Goal: Task Accomplishment & Management: Use online tool/utility

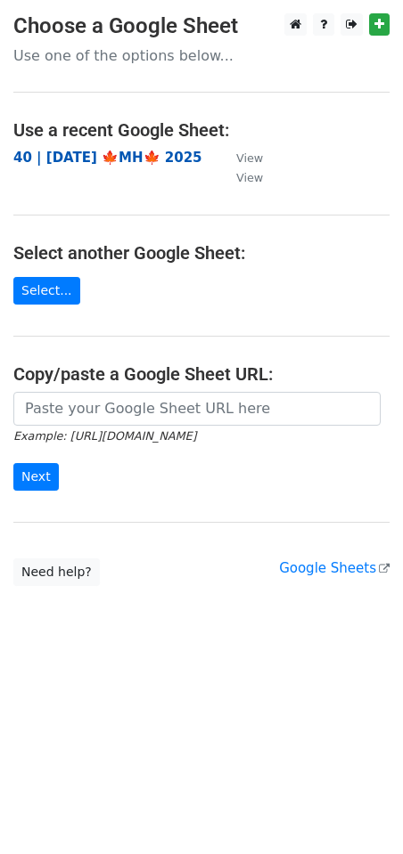
click at [136, 159] on strong "40 | [DATE] 🍁MH🍁 2025" at bounding box center [107, 158] width 189 height 16
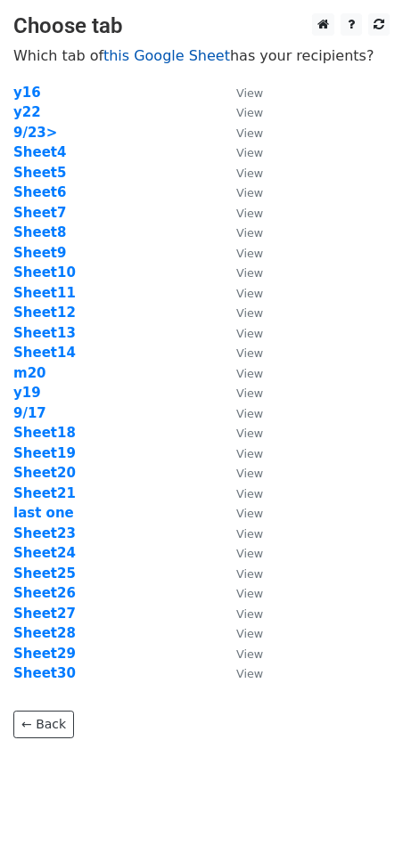
click at [151, 56] on link "this Google Sheet" at bounding box center [166, 55] width 126 height 17
click at [42, 154] on strong "Sheet4" at bounding box center [39, 152] width 53 height 16
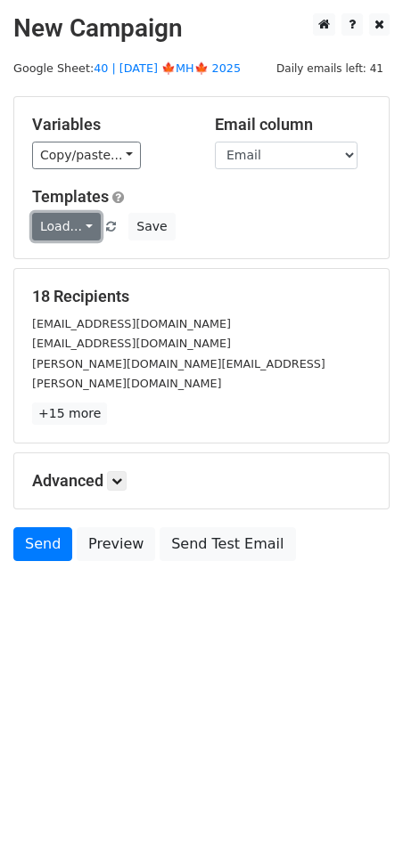
click at [69, 233] on link "Load..." at bounding box center [66, 227] width 69 height 28
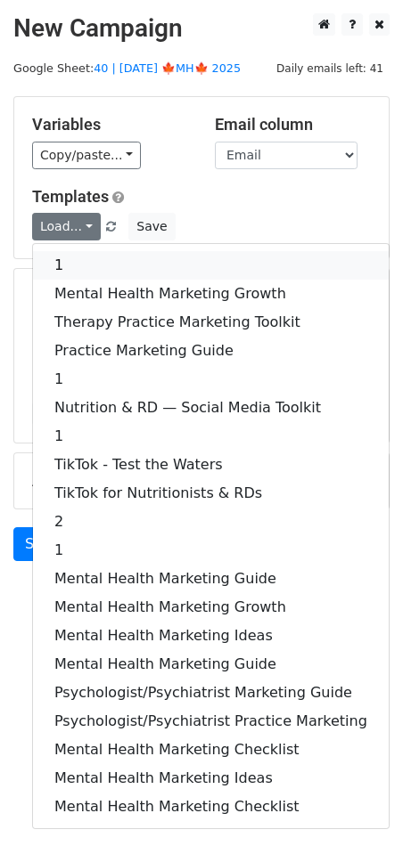
drag, startPoint x: 98, startPoint y: 267, endPoint x: 98, endPoint y: 290, distance: 22.3
click at [98, 266] on link "1" at bounding box center [210, 265] width 355 height 29
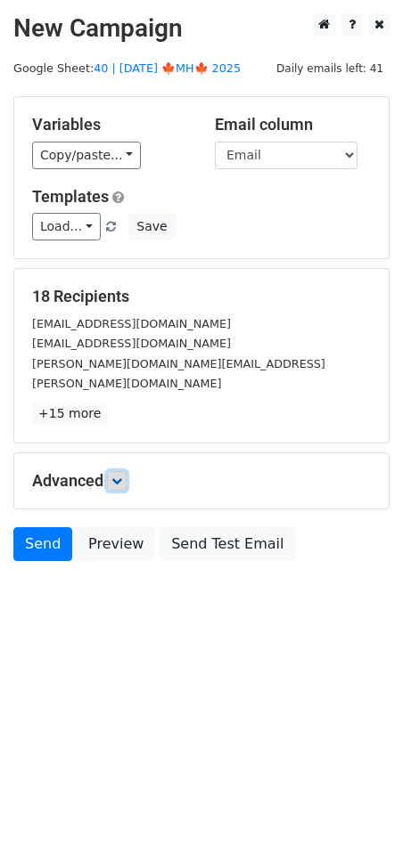
click at [126, 471] on link at bounding box center [117, 481] width 20 height 20
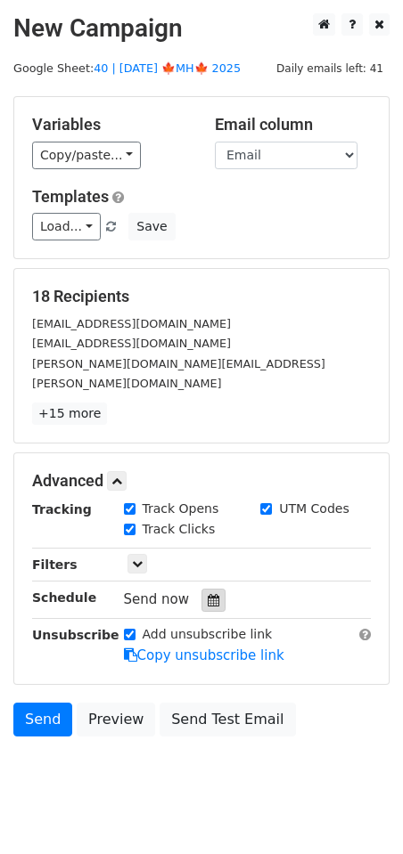
click at [210, 594] on icon at bounding box center [214, 600] width 12 height 12
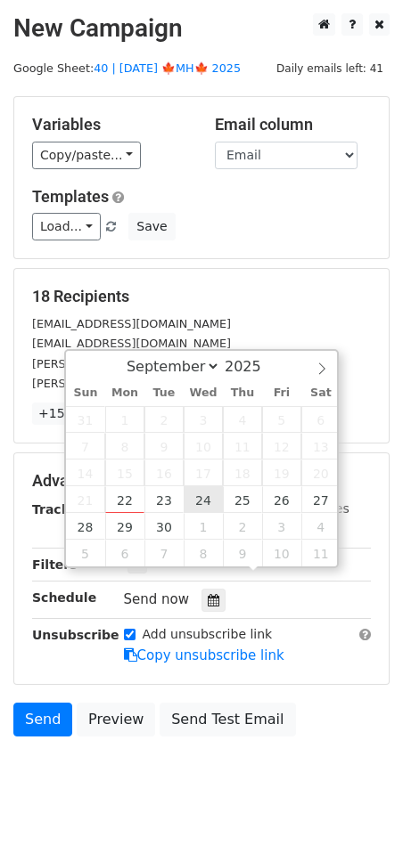
type input "2025-09-24 12:00"
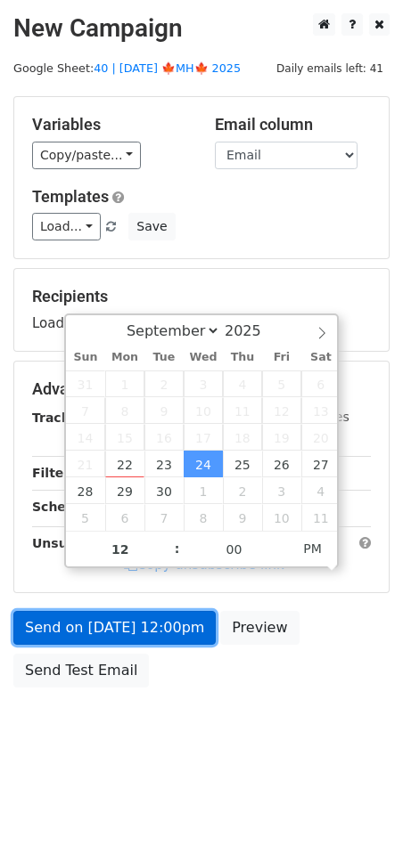
click at [126, 624] on link "Send on Sep 24 at 12:00pm" at bounding box center [114, 628] width 202 height 34
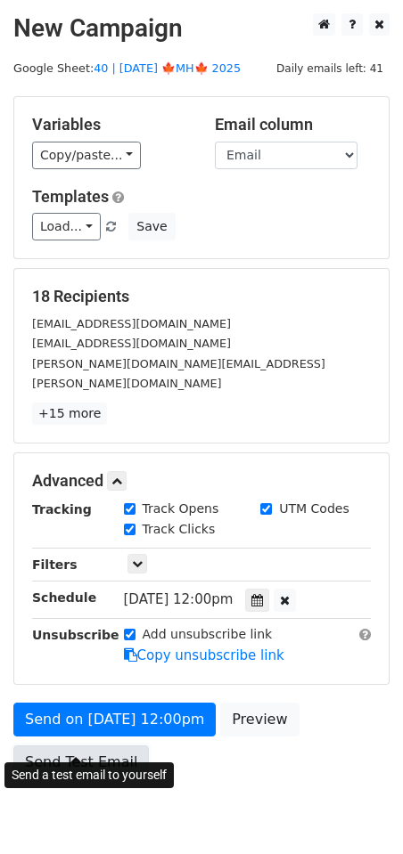
click at [48, 751] on link "Send Test Email" at bounding box center [80, 763] width 135 height 34
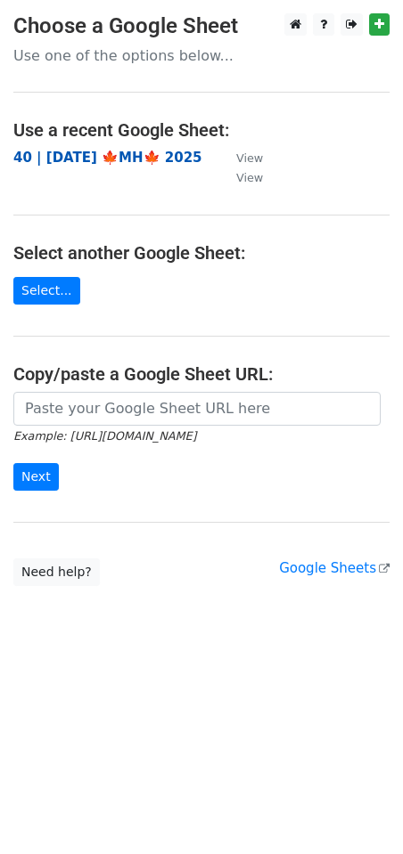
click at [122, 161] on strong "40 | [DATE] 🍁MH🍁 2025" at bounding box center [107, 158] width 189 height 16
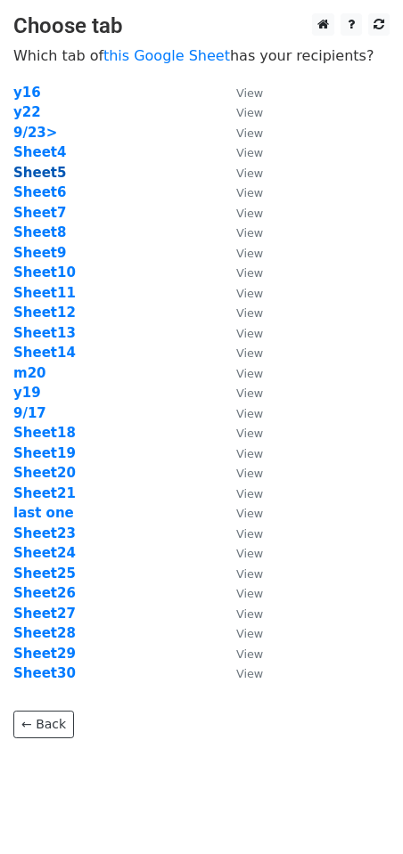
click at [33, 168] on strong "Sheet5" at bounding box center [39, 173] width 53 height 16
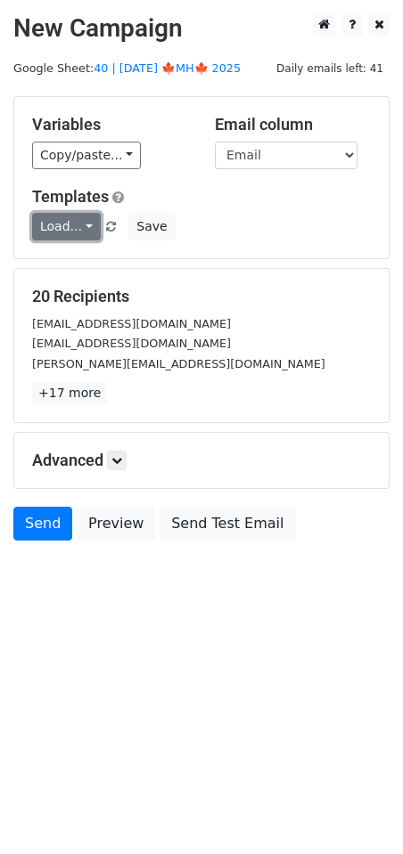
click at [70, 225] on link "Load..." at bounding box center [66, 227] width 69 height 28
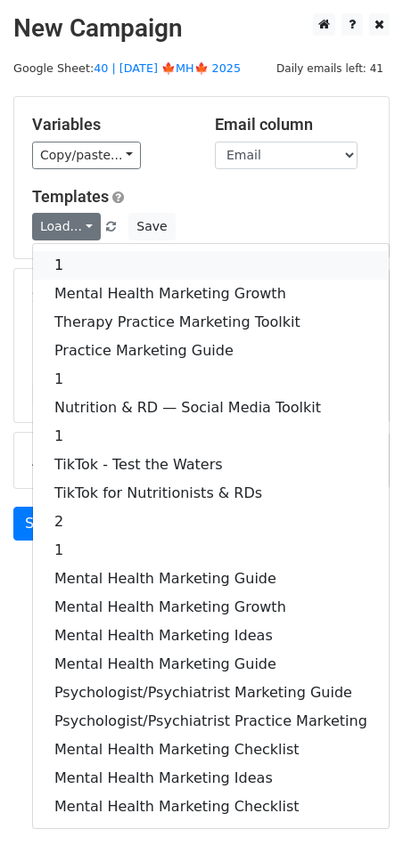
click at [131, 255] on link "1" at bounding box center [210, 265] width 355 height 29
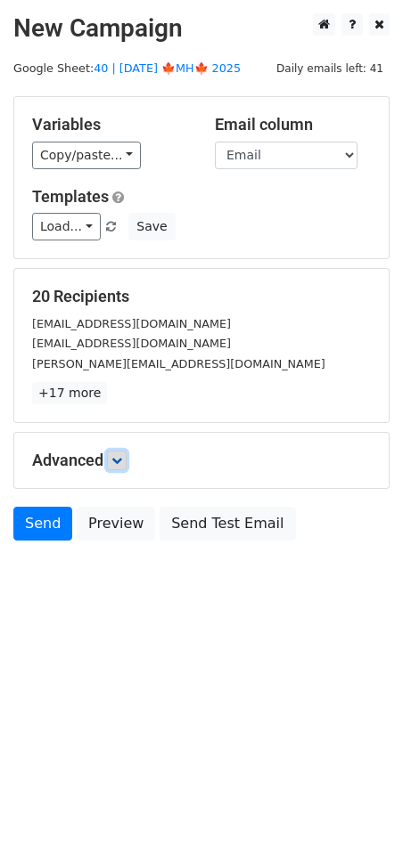
click at [121, 455] on icon at bounding box center [116, 460] width 11 height 11
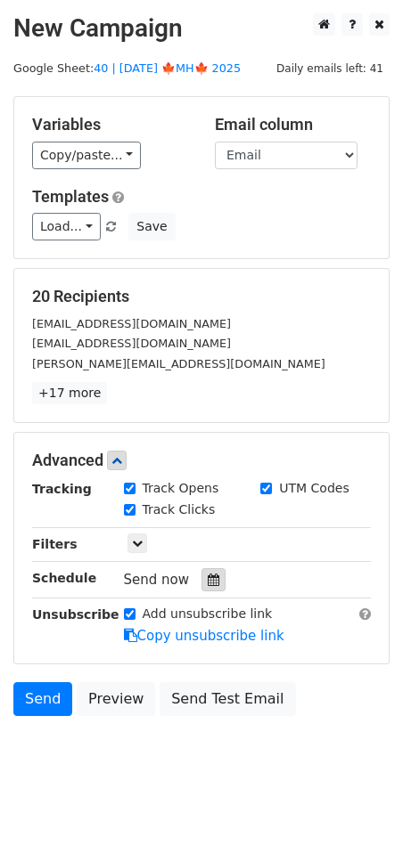
click at [201, 568] on div at bounding box center [213, 579] width 24 height 23
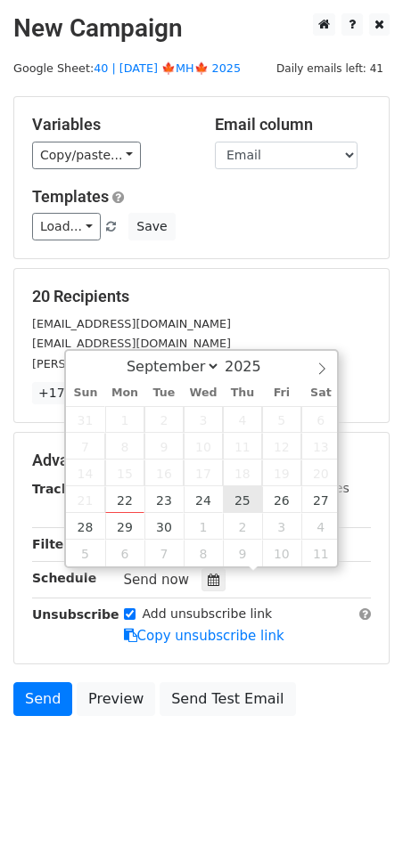
type input "2025-09-25 12:00"
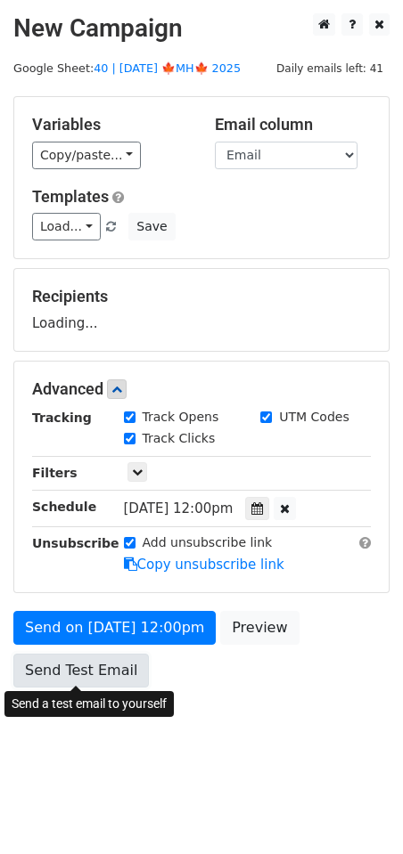
click at [108, 681] on link "Send Test Email" at bounding box center [80, 671] width 135 height 34
